Goal: Navigation & Orientation: Find specific page/section

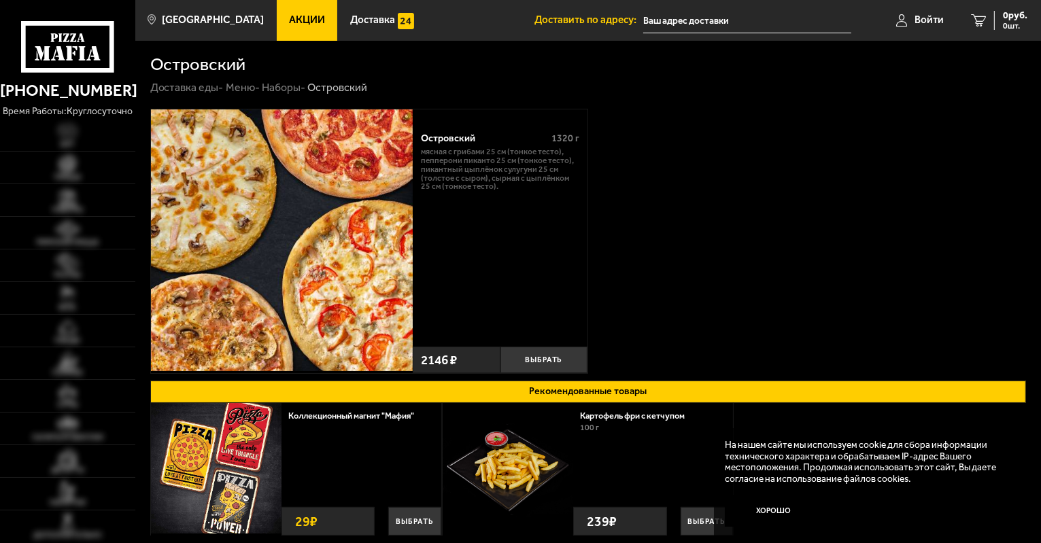
click at [65, 31] on icon at bounding box center [68, 47] width 94 height 52
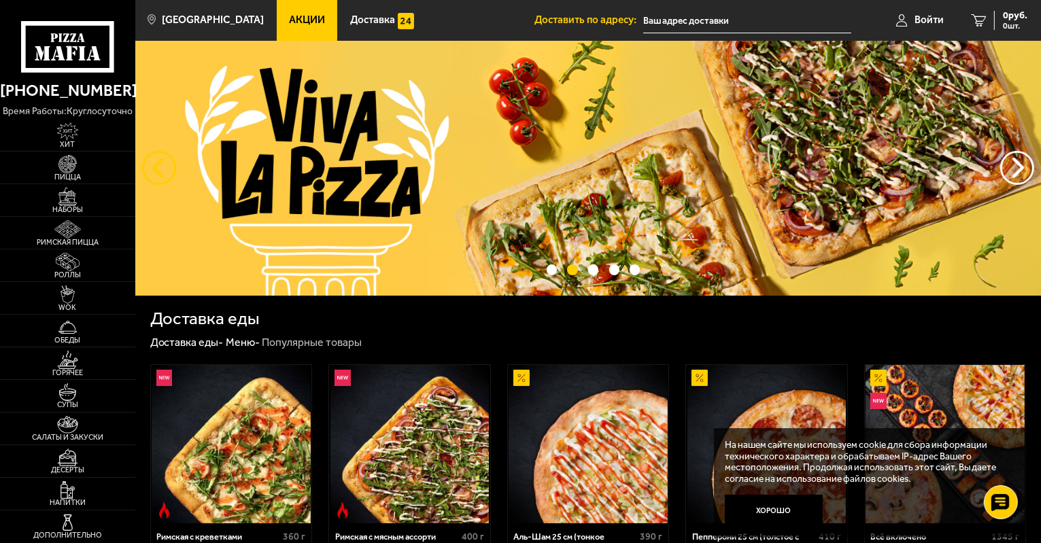
click at [152, 170] on button "следующий" at bounding box center [159, 168] width 34 height 34
click at [143, 168] on button "следующий" at bounding box center [159, 168] width 34 height 34
click at [1016, 165] on button "предыдущий" at bounding box center [1017, 168] width 34 height 34
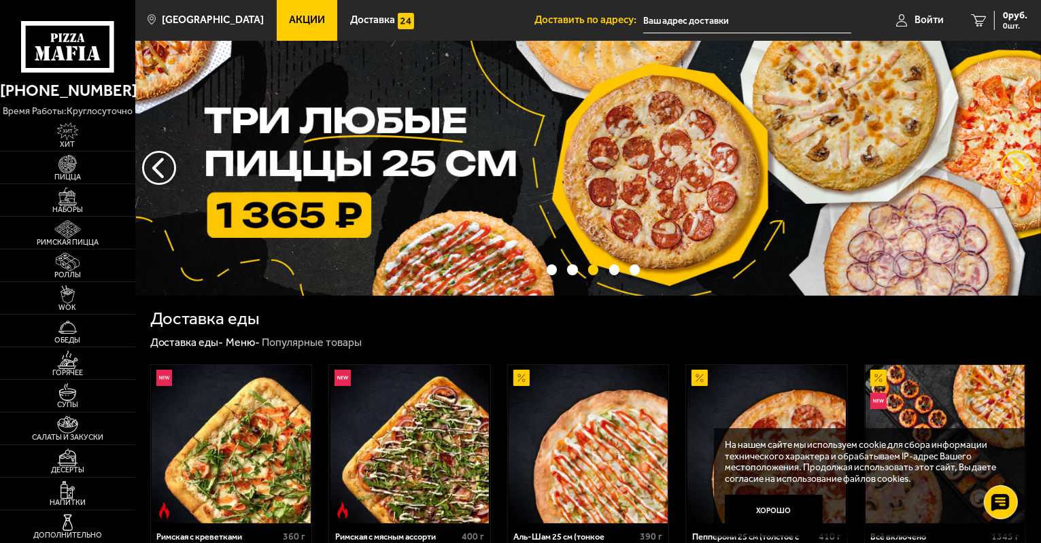
click at [1016, 165] on button "предыдущий" at bounding box center [1017, 168] width 34 height 34
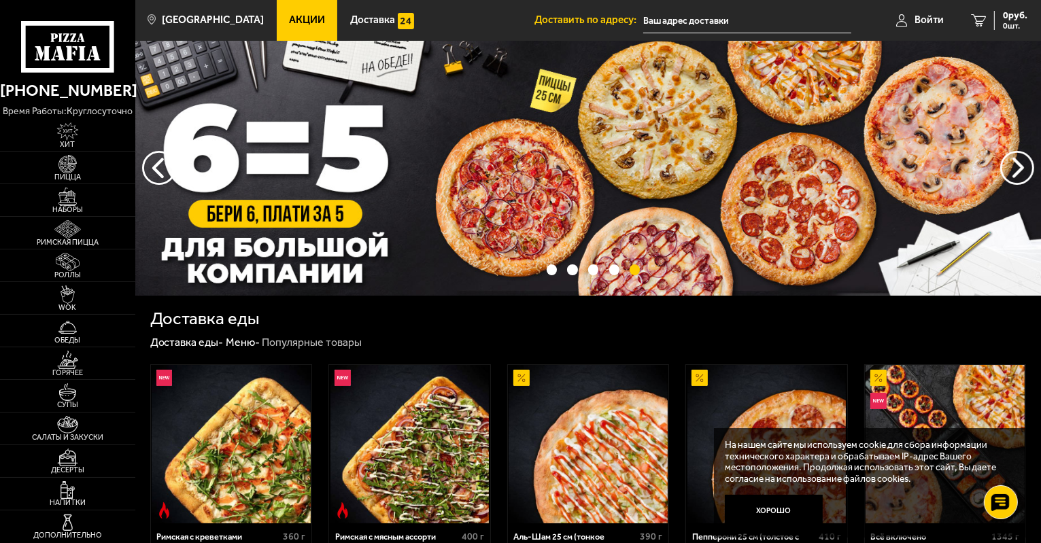
click at [289, 21] on span "Акции" at bounding box center [307, 20] width 36 height 10
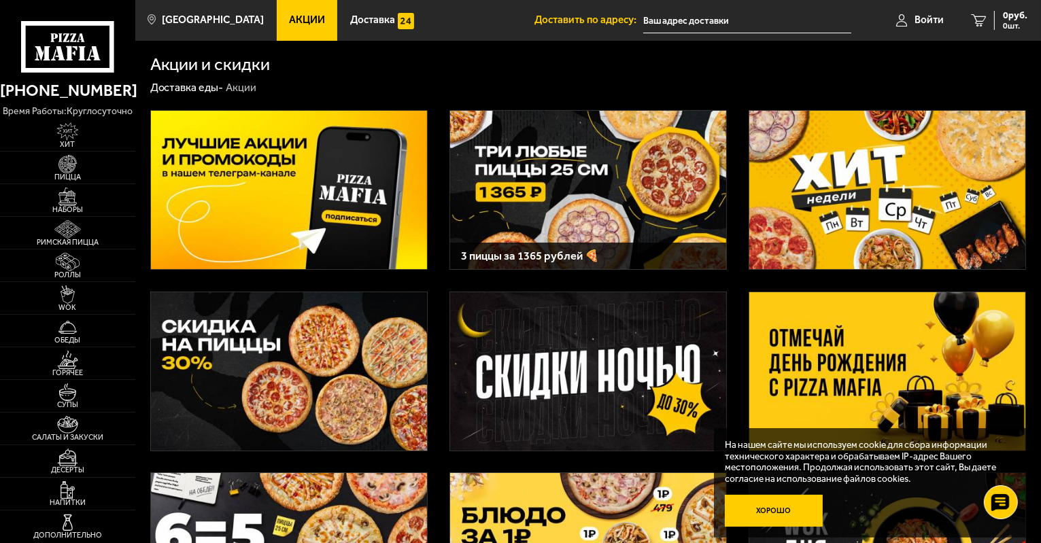
click at [785, 506] on button "Хорошо" at bounding box center [774, 511] width 98 height 33
